Goal: Task Accomplishment & Management: Manage account settings

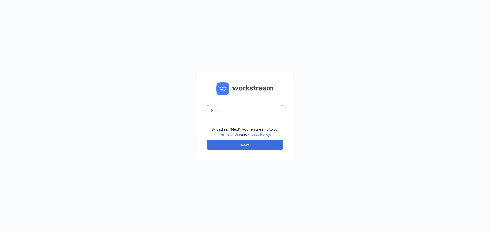
drag, startPoint x: 226, startPoint y: 107, endPoint x: 230, endPoint y: 111, distance: 5.8
click at [226, 107] on input "text" at bounding box center [245, 110] width 77 height 10
type input "[EMAIL_ADDRESS][DOMAIN_NAME]"
click at [246, 149] on button "Next" at bounding box center [245, 145] width 77 height 10
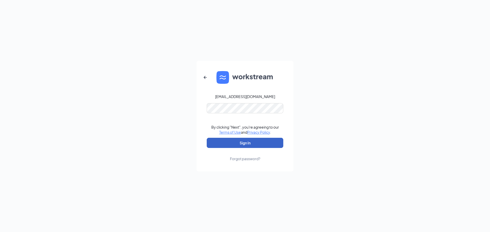
click at [247, 143] on button "Sign In" at bounding box center [245, 143] width 77 height 10
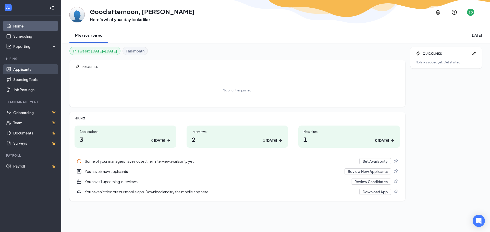
drag, startPoint x: 26, startPoint y: 67, endPoint x: 24, endPoint y: 69, distance: 3.8
click at [26, 67] on link "Applicants" at bounding box center [35, 69] width 44 height 10
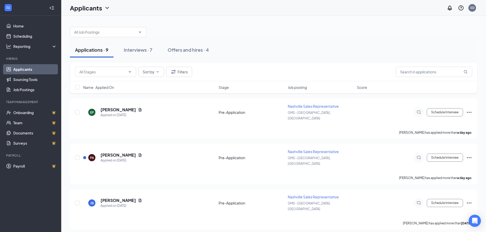
click at [294, 46] on div "Applications · 9 Interviews · 7 Offers and hires · 4" at bounding box center [273, 49] width 407 height 15
drag, startPoint x: 141, startPoint y: 51, endPoint x: 144, endPoint y: 51, distance: 2.9
click at [143, 51] on div "Interviews · 7" at bounding box center [138, 50] width 29 height 6
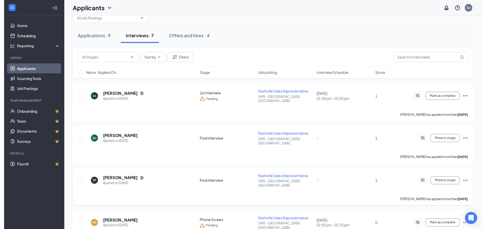
scroll to position [26, 0]
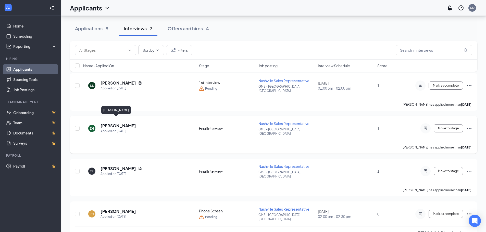
click at [114, 123] on h5 "[PERSON_NAME]" at bounding box center [118, 126] width 35 height 6
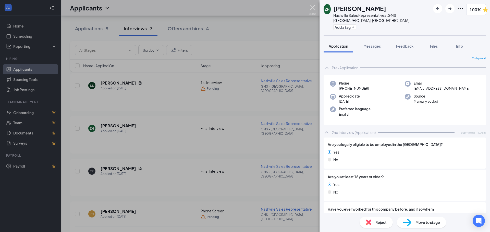
click at [311, 8] on img at bounding box center [312, 10] width 6 height 10
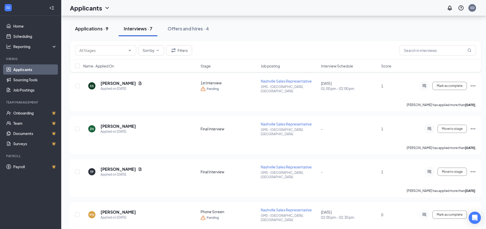
click at [91, 26] on div "Applications · 9" at bounding box center [91, 28] width 33 height 6
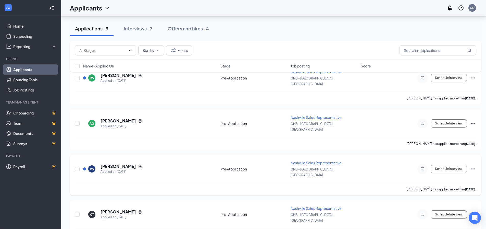
scroll to position [229, 0]
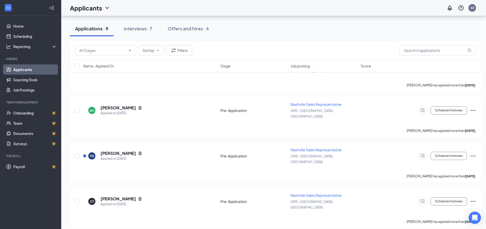
drag, startPoint x: 141, startPoint y: 29, endPoint x: 224, endPoint y: 37, distance: 83.8
click at [142, 30] on div "Interviews · 7" at bounding box center [138, 28] width 29 height 6
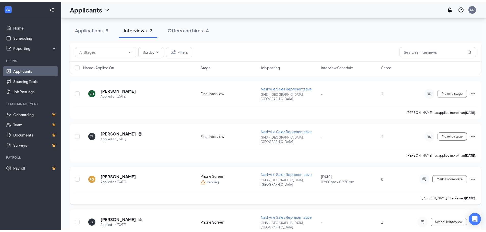
scroll to position [17, 0]
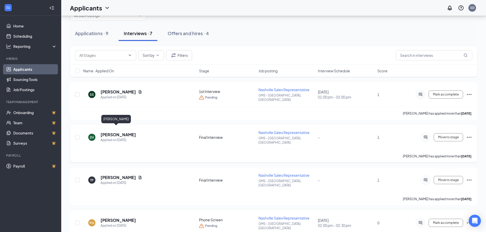
click at [110, 132] on h5 "[PERSON_NAME]" at bounding box center [118, 135] width 35 height 6
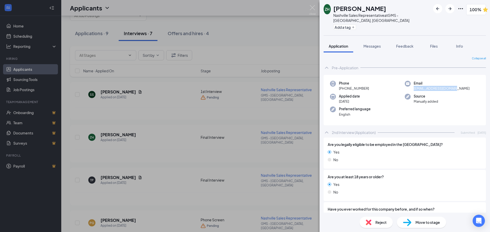
drag, startPoint x: 455, startPoint y: 82, endPoint x: 410, endPoint y: 84, distance: 44.4
click at [410, 84] on div "Email [EMAIL_ADDRESS][DOMAIN_NAME]" at bounding box center [442, 86] width 75 height 10
drag, startPoint x: 418, startPoint y: 83, endPoint x: 373, endPoint y: 67, distance: 48.5
click at [373, 67] on div "Pre-Application" at bounding box center [404, 68] width 162 height 10
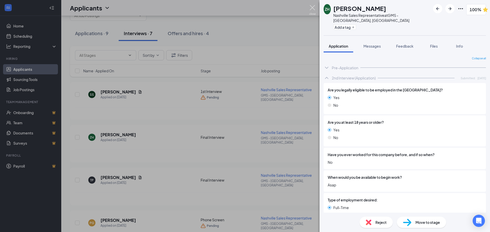
click at [311, 8] on img at bounding box center [312, 10] width 6 height 10
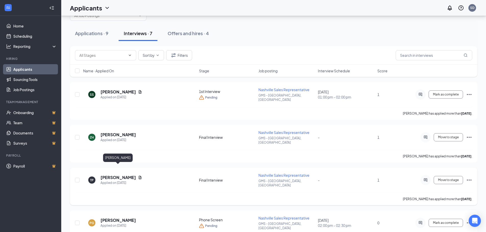
click at [112, 175] on h5 "[PERSON_NAME]" at bounding box center [118, 178] width 35 height 6
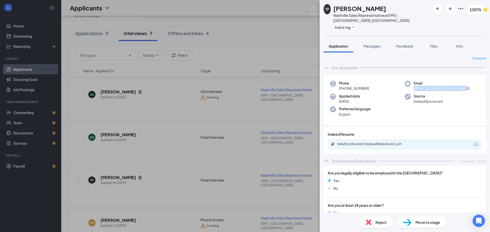
drag, startPoint x: 463, startPoint y: 83, endPoint x: 410, endPoint y: 85, distance: 52.8
click at [410, 85] on div "Email [EMAIL_ADDRESS][DOMAIN_NAME]" at bounding box center [442, 86] width 75 height 10
copy span "[EMAIL_ADDRESS][DOMAIN_NAME]"
drag, startPoint x: 429, startPoint y: 111, endPoint x: 426, endPoint y: 110, distance: 3.7
click at [429, 111] on div "Phone [PHONE_NUMBER] Email [EMAIL_ADDRESS][DOMAIN_NAME] Applied date [DATE] Sou…" at bounding box center [404, 100] width 162 height 51
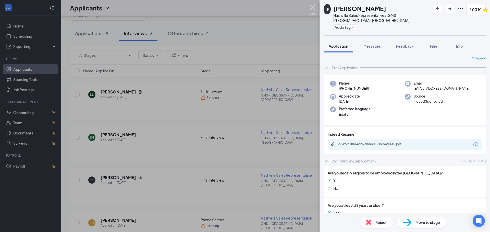
click at [312, 7] on img at bounding box center [312, 10] width 6 height 10
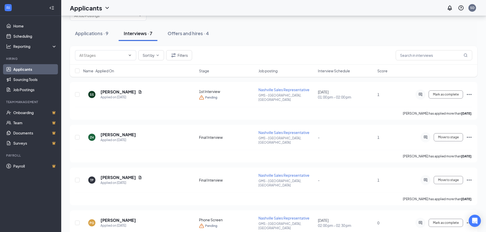
click at [197, 31] on div "Offers and hires · 4" at bounding box center [188, 33] width 41 height 6
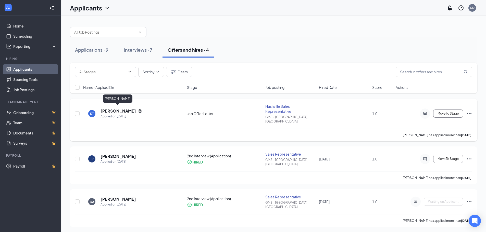
click at [122, 108] on h5 "[PERSON_NAME]" at bounding box center [118, 111] width 35 height 6
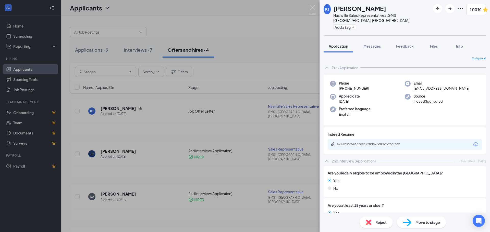
drag, startPoint x: 370, startPoint y: 83, endPoint x: 344, endPoint y: 83, distance: 26.5
click at [344, 83] on div "Phone [PHONE_NUMBER]" at bounding box center [367, 86] width 75 height 10
copy span "[PHONE_NUMBER]"
click at [313, 7] on img at bounding box center [312, 10] width 6 height 10
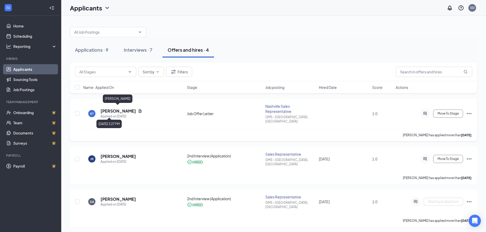
click at [120, 108] on h5 "[PERSON_NAME]" at bounding box center [118, 111] width 35 height 6
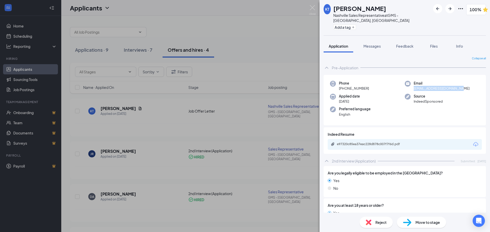
drag, startPoint x: 458, startPoint y: 84, endPoint x: 412, endPoint y: 84, distance: 45.9
click at [412, 84] on div "Email [EMAIL_ADDRESS][DOMAIN_NAME]" at bounding box center [442, 86] width 75 height 10
copy span "[EMAIL_ADDRESS][DOMAIN_NAME]"
click at [400, 107] on div "Preferred language English" at bounding box center [367, 112] width 75 height 10
click at [434, 44] on span "Files" at bounding box center [434, 46] width 8 height 5
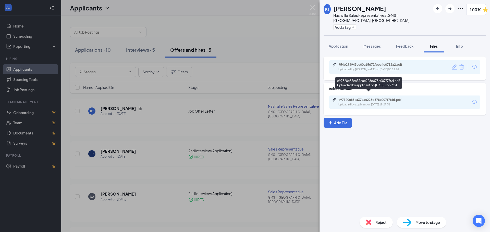
click at [393, 98] on div "e97320c85ea37eac228d878c007f7f6d.pdf" at bounding box center [373, 100] width 71 height 4
